Goal: Transaction & Acquisition: Purchase product/service

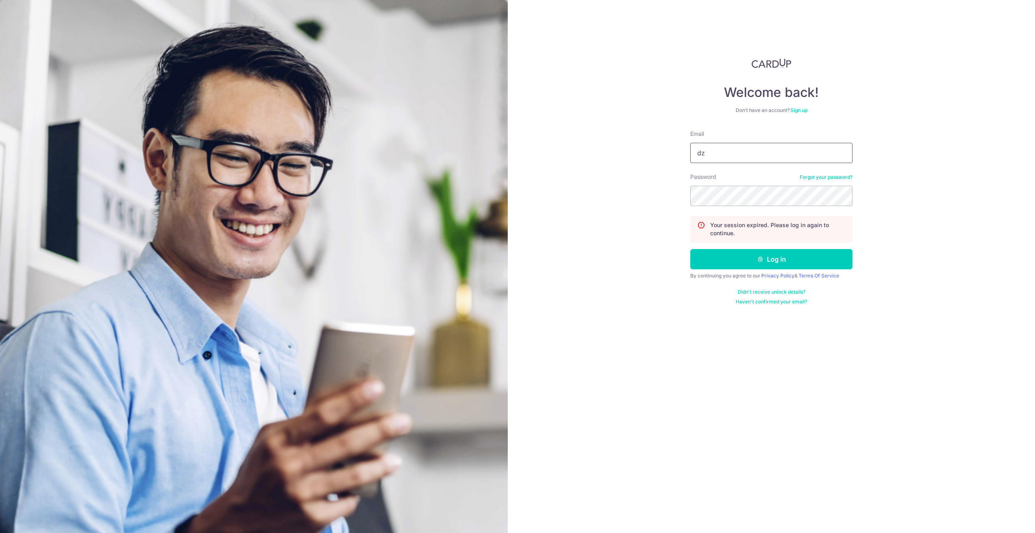
type input "[EMAIL_ADDRESS][DOMAIN_NAME]"
click at [690, 249] on button "Log in" at bounding box center [771, 259] width 162 height 20
click at [717, 152] on input "Email" at bounding box center [771, 153] width 162 height 20
type input "dzchia90@gmail.com"
click at [690, 249] on button "Log in" at bounding box center [771, 259] width 162 height 20
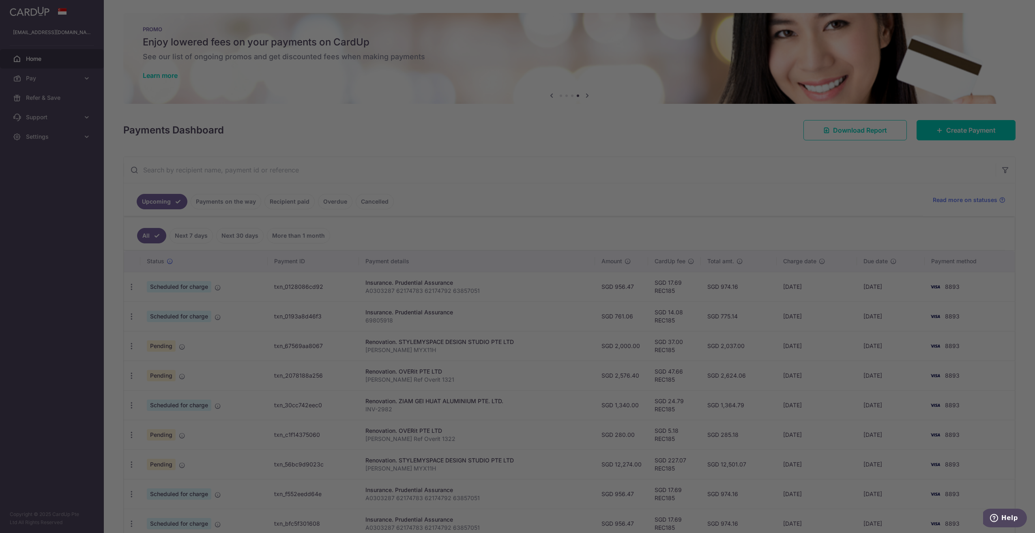
click at [253, 153] on div at bounding box center [522, 269] width 1045 height 538
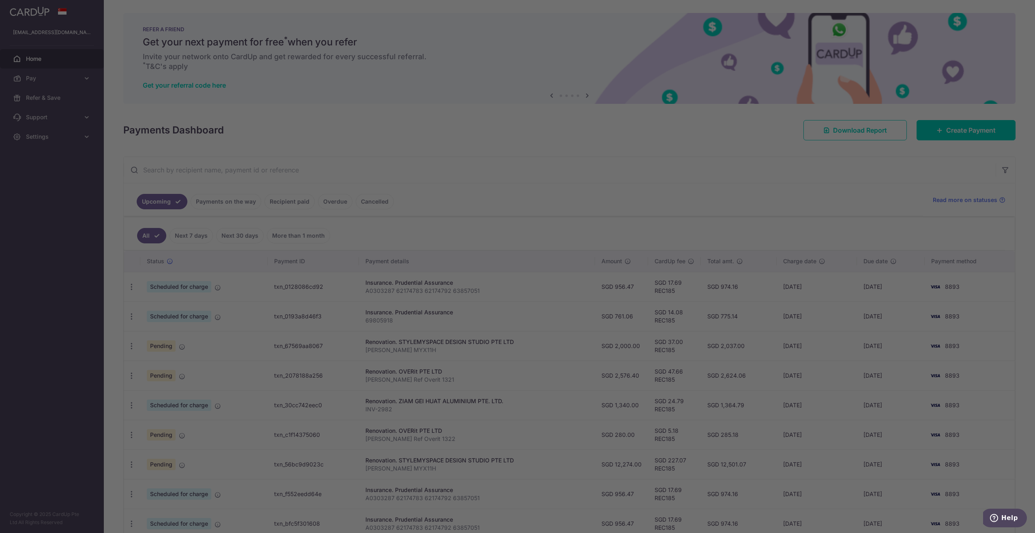
click at [88, 79] on div at bounding box center [522, 269] width 1045 height 538
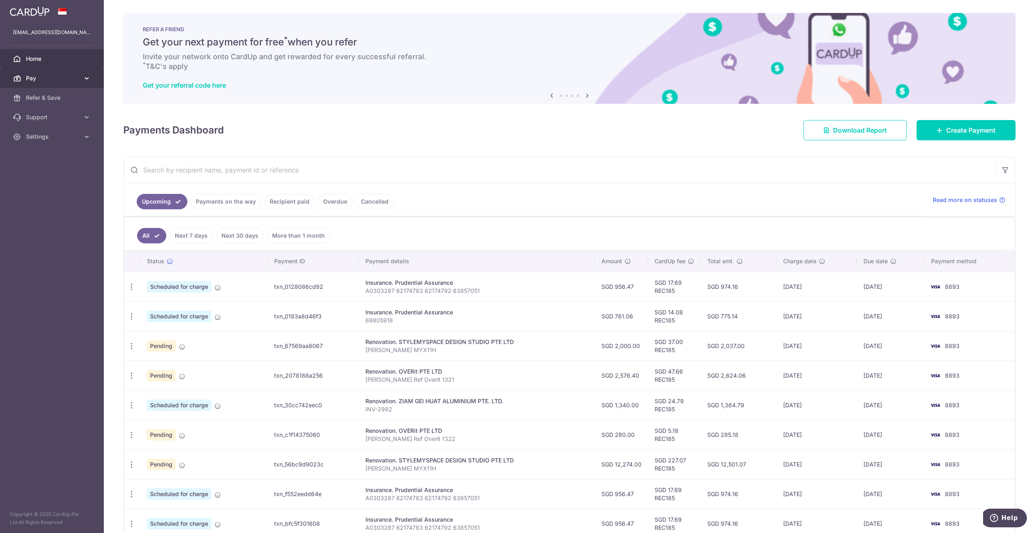
click at [25, 75] on link "Pay" at bounding box center [52, 78] width 104 height 19
click at [65, 117] on span "Recipients" at bounding box center [53, 117] width 54 height 8
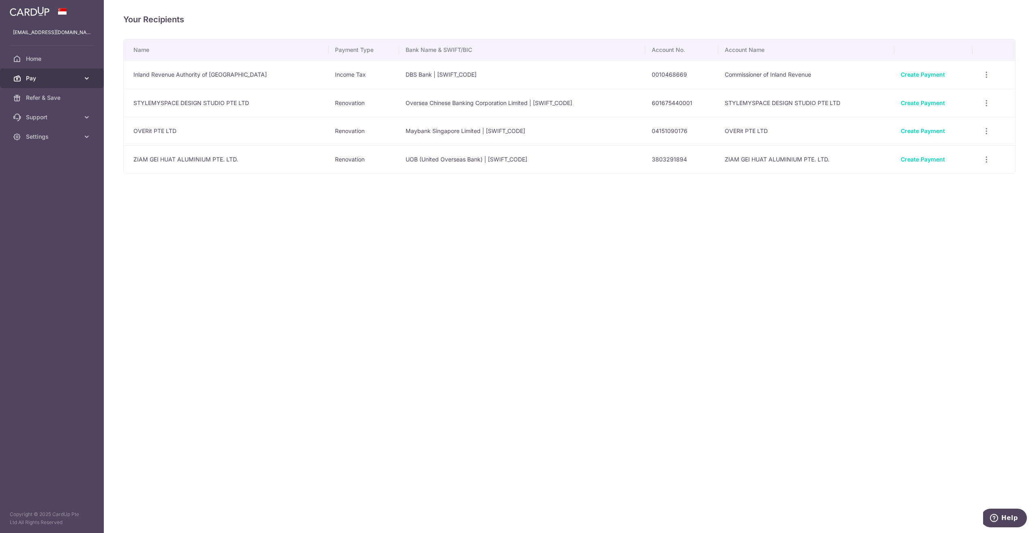
click at [50, 76] on span "Pay" at bounding box center [53, 78] width 54 height 8
click at [57, 103] on link "Payments" at bounding box center [52, 97] width 104 height 19
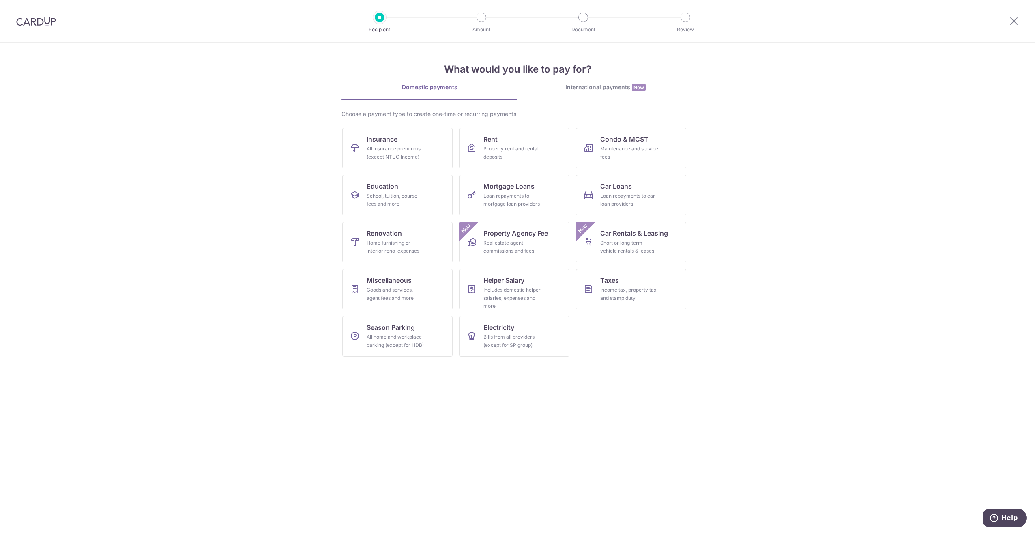
click at [281, 217] on section "What would you like to pay for? Domestic payments International payments New Ch…" at bounding box center [517, 288] width 1035 height 490
click at [278, 344] on section "What would you like to pay for? Domestic payments International payments New Ch…" at bounding box center [517, 288] width 1035 height 490
click at [391, 408] on section "What would you like to pay for? Domestic payments International payments New Ch…" at bounding box center [517, 288] width 1035 height 490
click at [391, 427] on section "What would you like to pay for? Domestic payments International payments New Ch…" at bounding box center [517, 288] width 1035 height 490
click at [362, 482] on section "What would you like to pay for? Domestic payments International payments New Ch…" at bounding box center [517, 288] width 1035 height 490
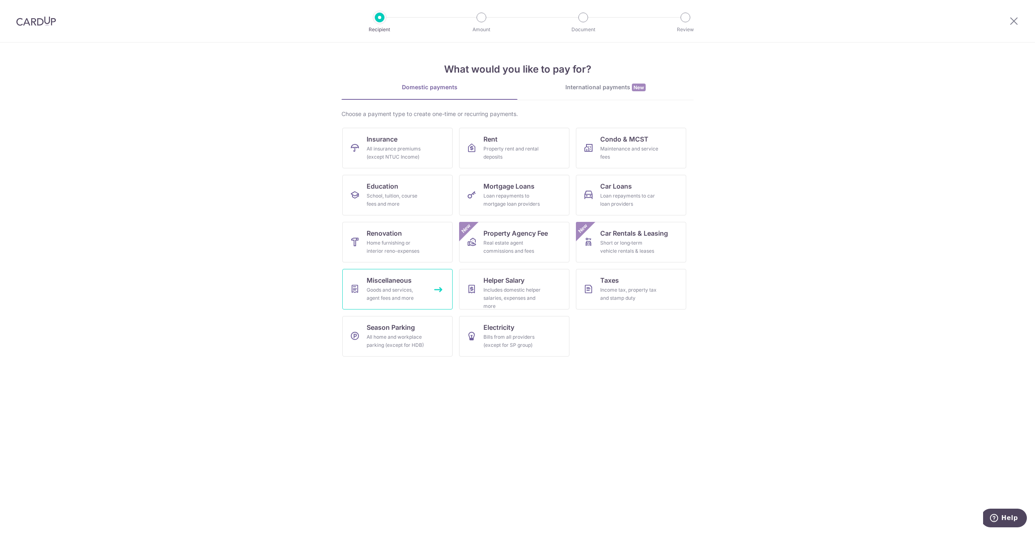
click at [419, 302] on link "Miscellaneous Goods and services, agent fees and more" at bounding box center [397, 289] width 110 height 41
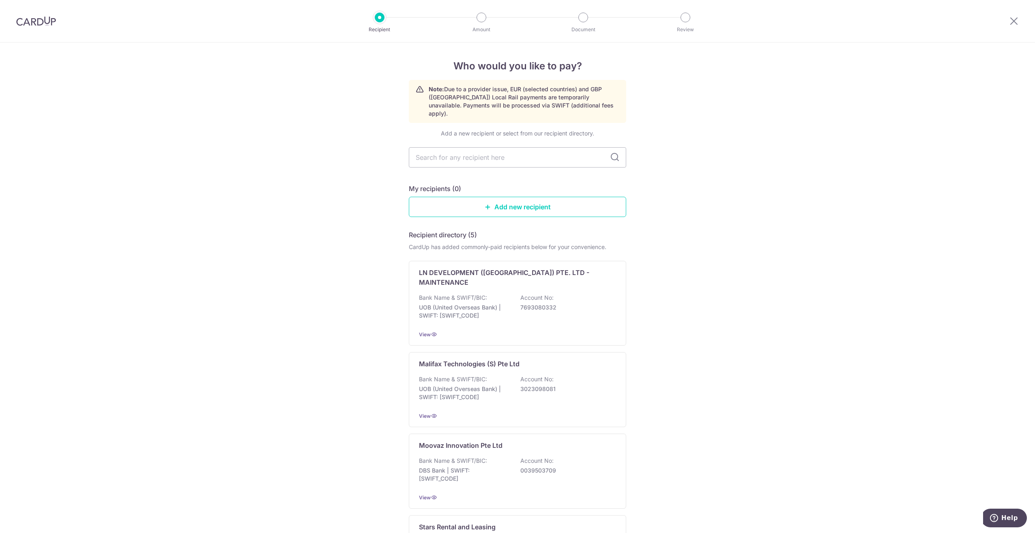
click at [678, 268] on div "Who would you like to pay? Note: Due to a provider issue, EUR (selected countri…" at bounding box center [517, 394] width 1035 height 703
click at [524, 151] on input "text" at bounding box center [517, 157] width 217 height 20
click at [1012, 29] on div at bounding box center [1014, 21] width 42 height 42
click at [1014, 20] on icon at bounding box center [1014, 21] width 10 height 10
